Goal: Task Accomplishment & Management: Manage account settings

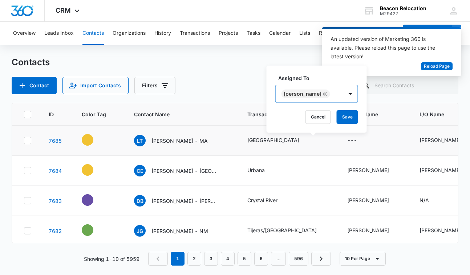
scroll to position [0, 366]
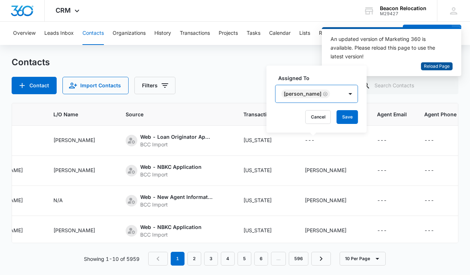
click at [440, 65] on span "Reload Page" at bounding box center [437, 66] width 26 height 7
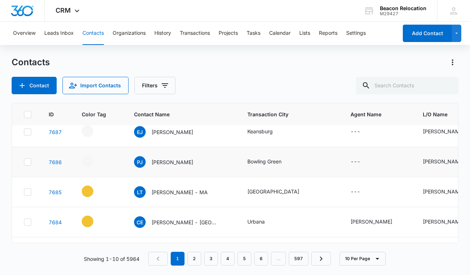
scroll to position [100, 0]
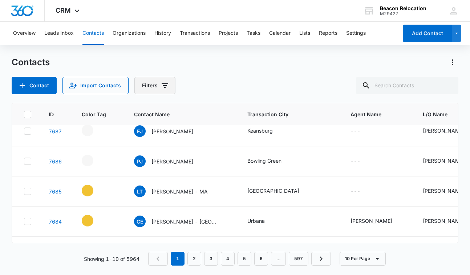
click at [167, 87] on icon "Filters" at bounding box center [164, 85] width 9 height 9
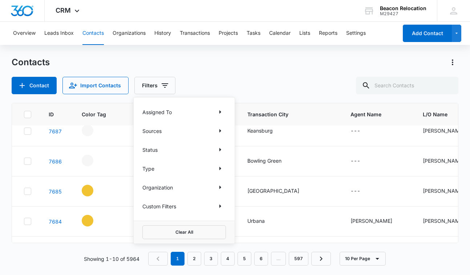
click at [184, 130] on div "Sources" at bounding box center [183, 131] width 83 height 12
click at [218, 130] on icon "Show Sources filters" at bounding box center [220, 131] width 9 height 9
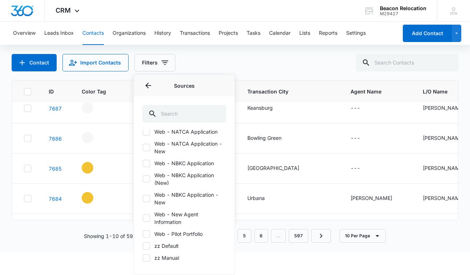
scroll to position [167, 0]
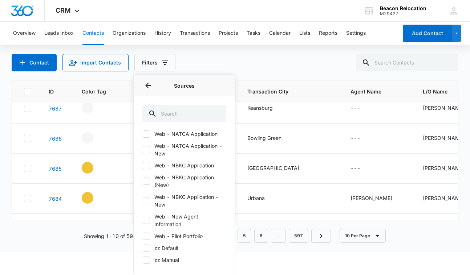
click at [146, 219] on icon at bounding box center [146, 220] width 7 height 7
click at [143, 221] on input "Web - New Agent Information" at bounding box center [142, 221] width 0 height 0
checkbox input "true"
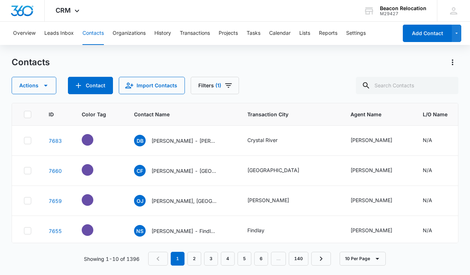
scroll to position [0, 0]
click at [289, 64] on div "Contacts Actions Contact Import Contacts Filters (1)" at bounding box center [235, 76] width 446 height 38
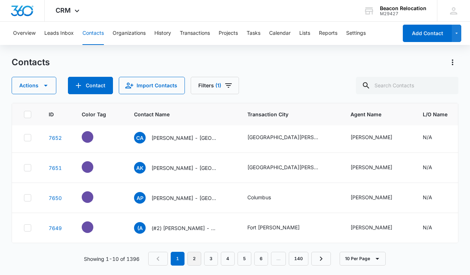
click at [195, 257] on link "2" at bounding box center [194, 259] width 14 height 14
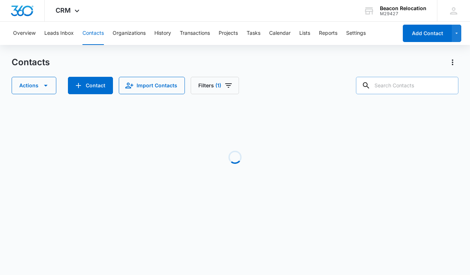
click at [409, 87] on input "text" at bounding box center [407, 85] width 102 height 17
type input "[GEOGRAPHIC_DATA]"
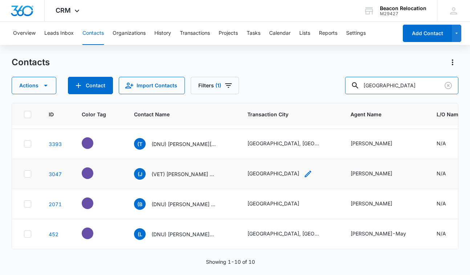
scroll to position [177, 0]
click at [445, 85] on icon "Clear" at bounding box center [447, 85] width 7 height 7
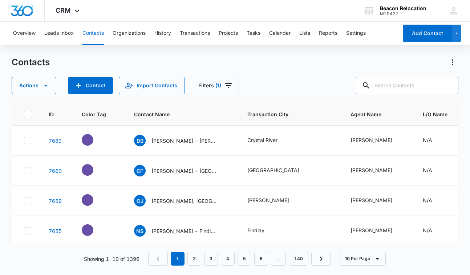
scroll to position [0, 0]
click at [228, 86] on icon "Filters" at bounding box center [228, 85] width 7 height 4
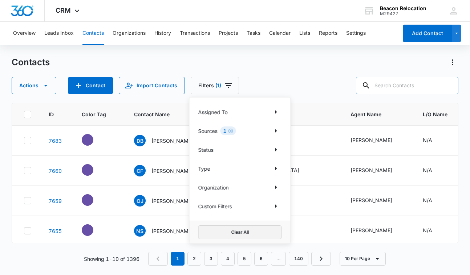
click at [219, 232] on button "Clear All" at bounding box center [239, 233] width 83 height 14
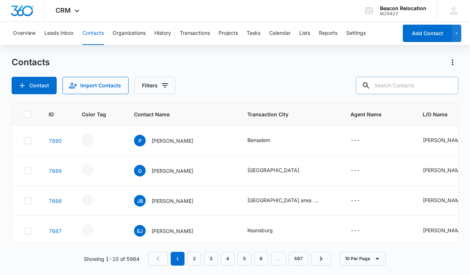
click at [260, 70] on div "Contacts Contact Import Contacts Filters" at bounding box center [235, 76] width 446 height 38
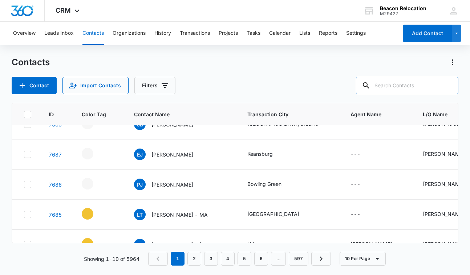
scroll to position [74, 0]
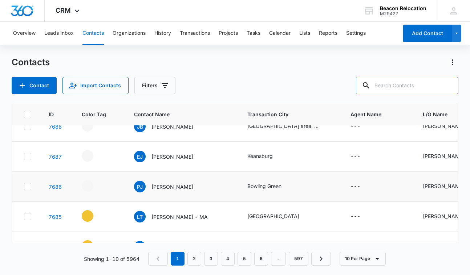
click at [28, 189] on icon at bounding box center [27, 187] width 7 height 7
click at [24, 187] on input "checkbox" at bounding box center [24, 187] width 0 height 0
checkbox input "true"
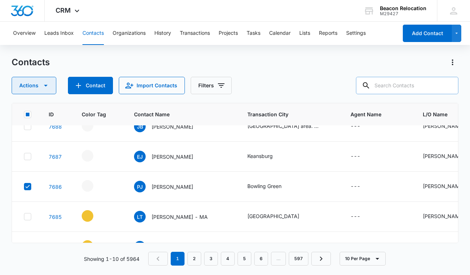
click at [46, 85] on icon "button" at bounding box center [45, 85] width 9 height 9
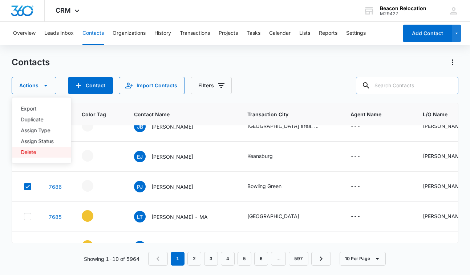
click at [29, 153] on div "Delete" at bounding box center [37, 152] width 33 height 5
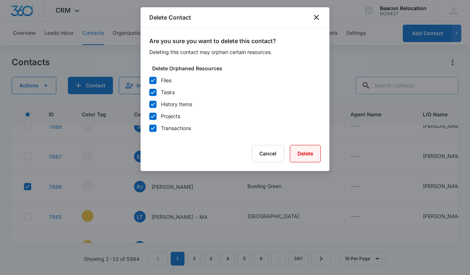
click at [311, 152] on button "Delete" at bounding box center [305, 153] width 31 height 17
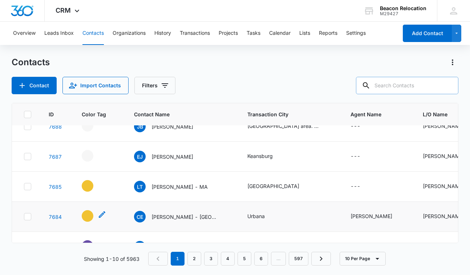
click at [101, 214] on icon "- - Select to Edit Field" at bounding box center [102, 215] width 9 height 9
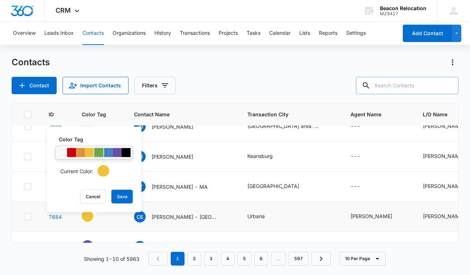
click at [98, 154] on div at bounding box center [98, 152] width 9 height 9
click at [121, 196] on button "Save" at bounding box center [121, 197] width 21 height 14
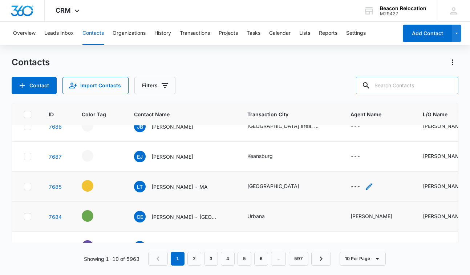
click at [369, 188] on icon "Agent Name - - Select to Edit Field" at bounding box center [368, 187] width 7 height 7
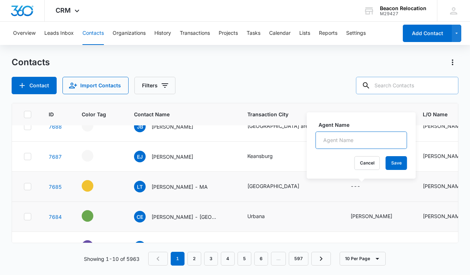
click at [345, 142] on input "Agent Name" at bounding box center [360, 140] width 91 height 17
type input "[PERSON_NAME]"
click at [404, 164] on button "Save" at bounding box center [395, 163] width 21 height 14
